Goal: Browse casually: Explore the website without a specific task or goal

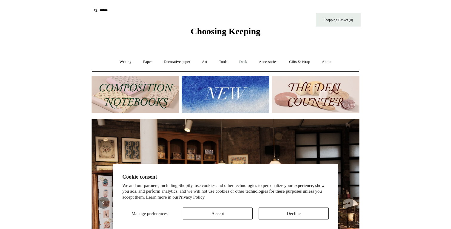
click at [245, 62] on link "Desk +" at bounding box center [243, 62] width 19 height 16
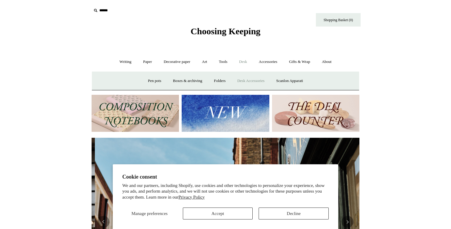
scroll to position [0, 268]
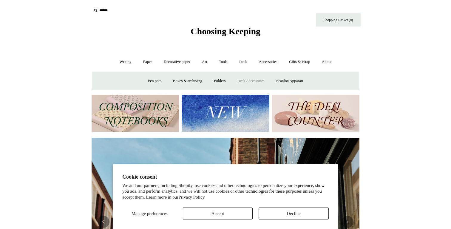
click at [241, 78] on link "Desk Accessories" at bounding box center [251, 81] width 38 height 16
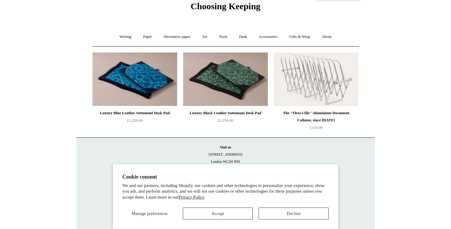
scroll to position [27, 0]
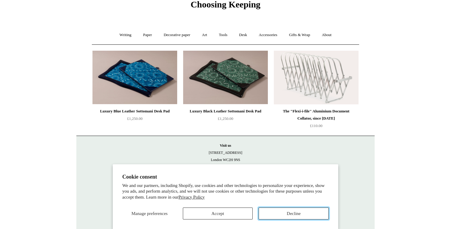
click at [271, 214] on button "Decline" at bounding box center [293, 214] width 70 height 12
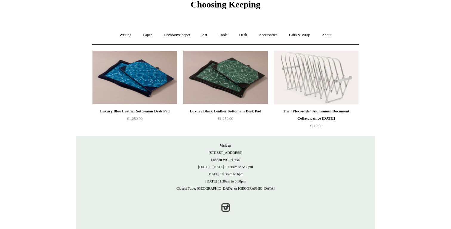
scroll to position [0, 0]
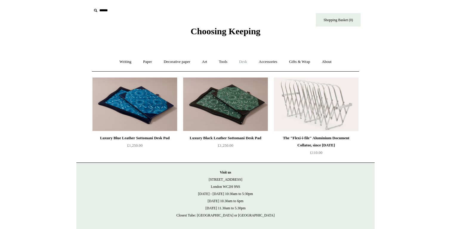
click at [243, 60] on link "Desk +" at bounding box center [243, 62] width 19 height 16
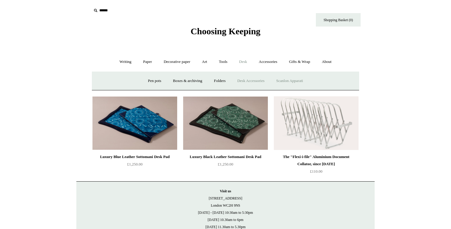
click at [281, 79] on link "Scanlon Apparati" at bounding box center [290, 81] width 38 height 16
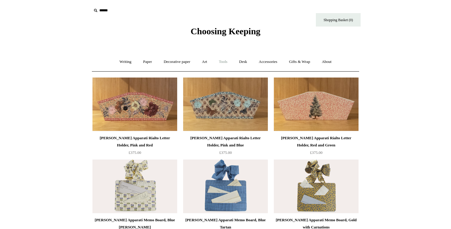
click at [225, 64] on link "Tools +" at bounding box center [222, 62] width 19 height 16
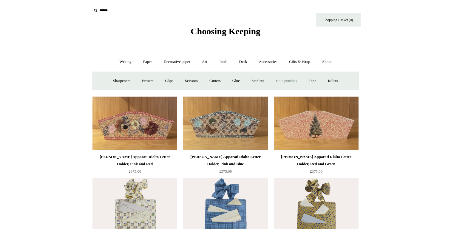
click at [288, 82] on link "Hole punches" at bounding box center [286, 81] width 32 height 16
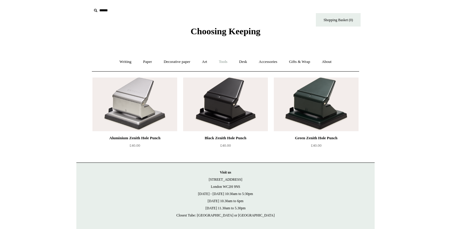
click at [222, 63] on link "Tools +" at bounding box center [222, 62] width 19 height 16
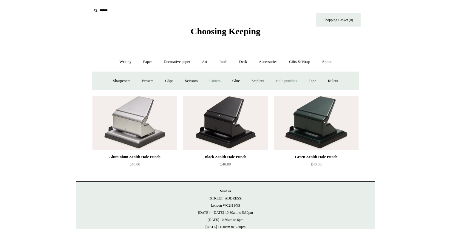
click at [214, 78] on link "Cutters" at bounding box center [215, 81] width 22 height 16
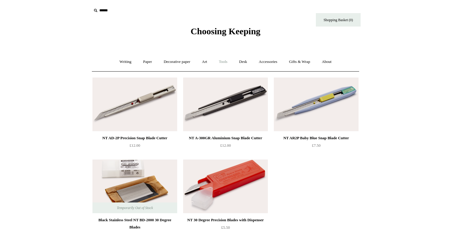
click at [220, 64] on link "Tools +" at bounding box center [222, 62] width 19 height 16
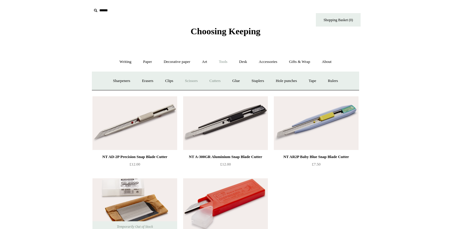
click at [192, 80] on link "Scissors" at bounding box center [191, 81] width 24 height 16
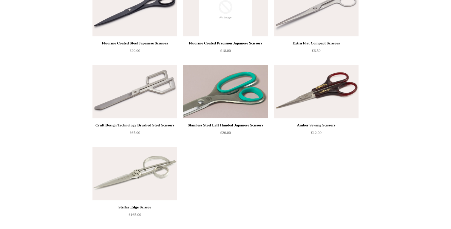
scroll to position [344, 0]
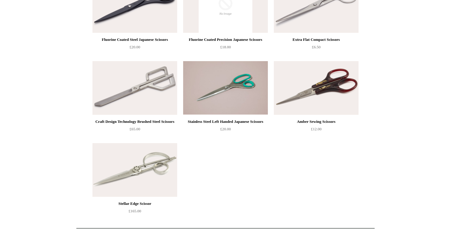
click at [333, 89] on img at bounding box center [316, 88] width 85 height 54
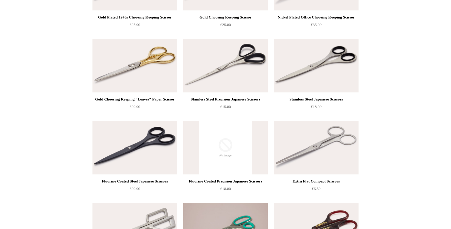
scroll to position [0, 0]
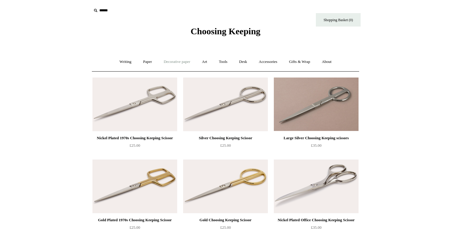
click at [180, 61] on link "Decorative paper +" at bounding box center [176, 62] width 37 height 16
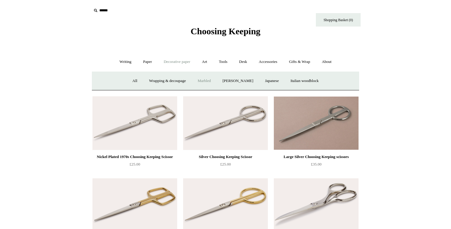
click at [204, 80] on link "Marbled" at bounding box center [204, 81] width 24 height 16
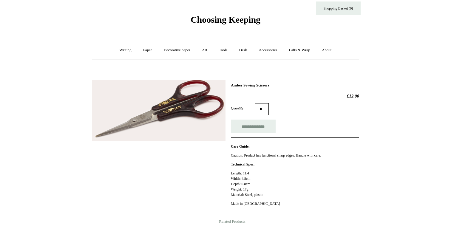
scroll to position [15, 0]
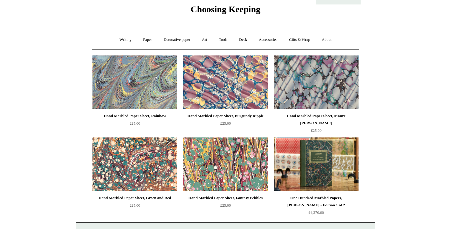
scroll to position [39, 0]
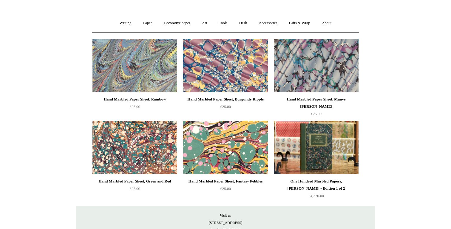
click at [211, 147] on img at bounding box center [225, 148] width 85 height 54
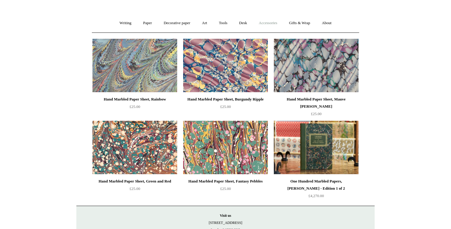
click at [265, 24] on link "Accessories +" at bounding box center [267, 23] width 29 height 16
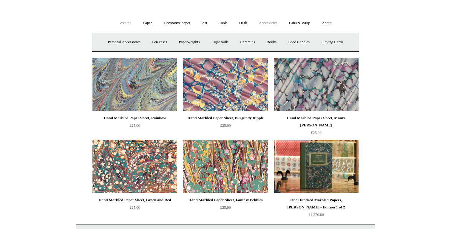
click at [122, 21] on link "Writing +" at bounding box center [125, 23] width 23 height 16
click at [264, 24] on link "Accessories +" at bounding box center [267, 23] width 29 height 16
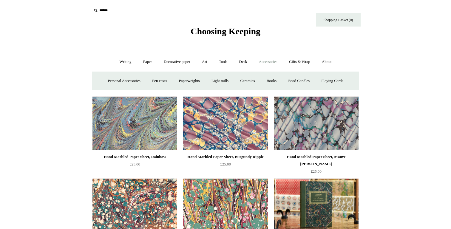
click at [233, 33] on span "Choosing Keeping" at bounding box center [226, 31] width 70 height 10
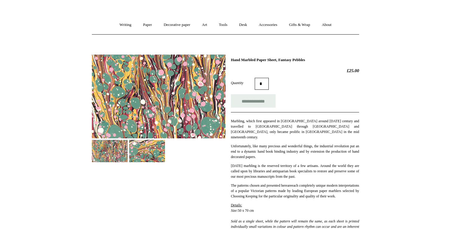
scroll to position [35, 0]
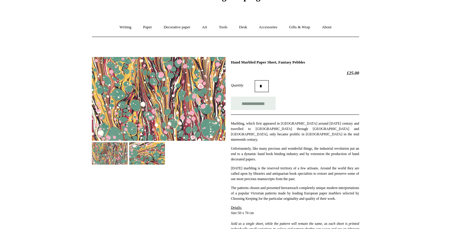
click at [152, 150] on img at bounding box center [147, 153] width 36 height 22
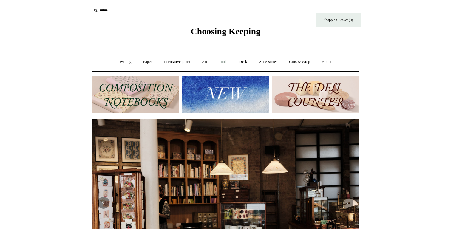
click at [224, 63] on link "Tools +" at bounding box center [222, 62] width 19 height 16
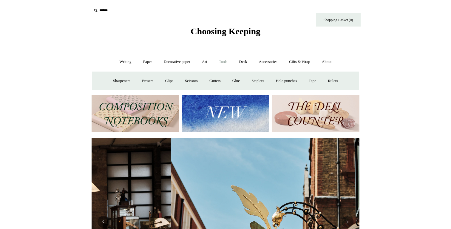
scroll to position [0, 268]
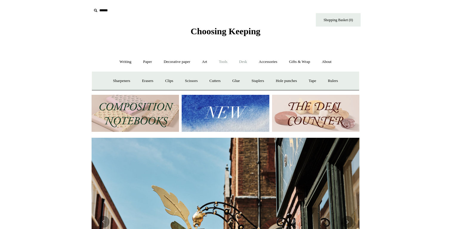
click at [240, 62] on link "Desk +" at bounding box center [243, 62] width 19 height 16
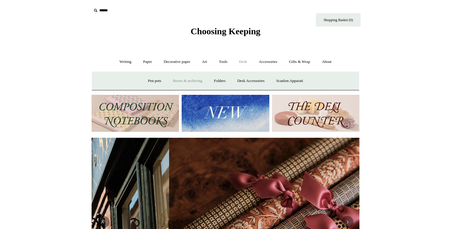
scroll to position [0, 535]
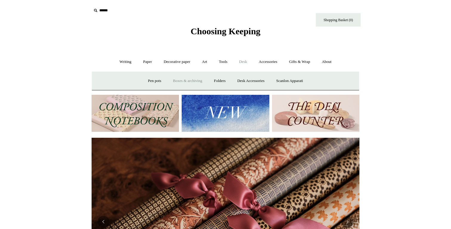
click at [190, 80] on link "Boxes & archiving" at bounding box center [188, 81] width 40 height 16
